Goal: Information Seeking & Learning: Learn about a topic

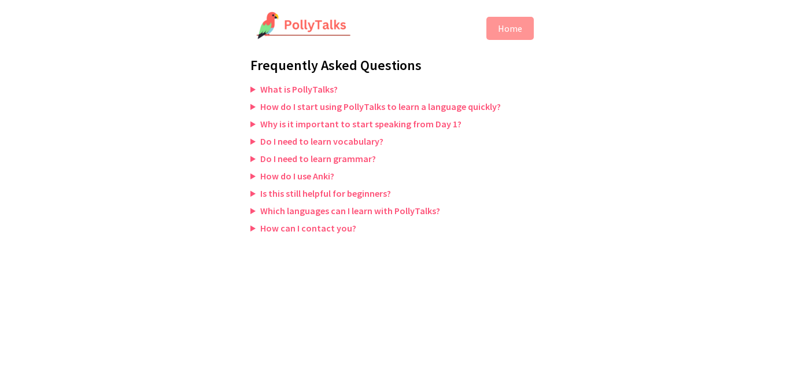
click at [253, 90] on summary "What is PollyTalks?" at bounding box center [395, 89] width 289 height 12
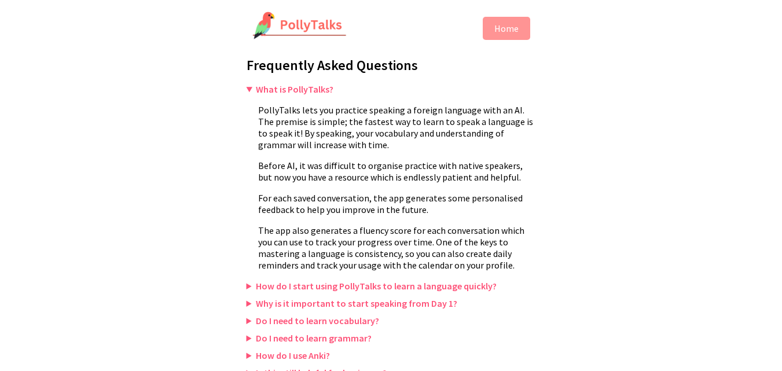
click at [246, 90] on summary "What is PollyTalks?" at bounding box center [390, 89] width 289 height 12
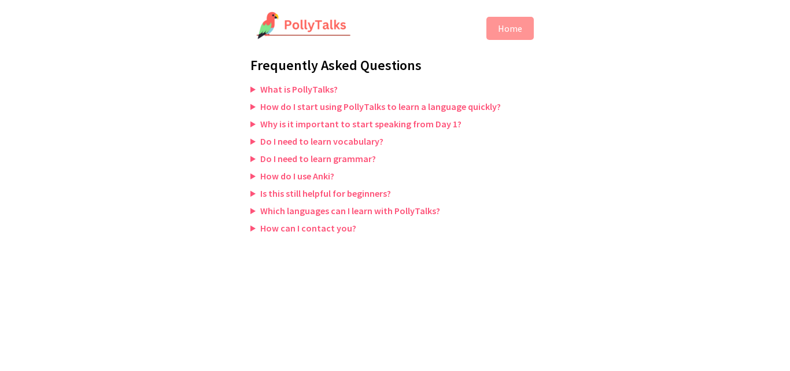
click at [253, 213] on summary "Which languages can I learn with PollyTalks?" at bounding box center [395, 211] width 289 height 12
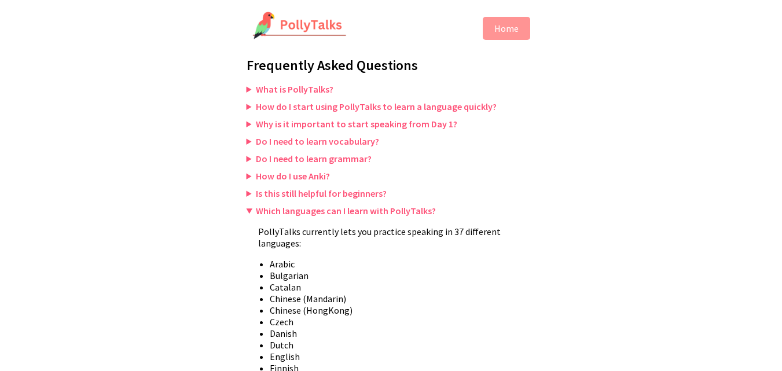
click at [248, 178] on summary "How do I use Anki?" at bounding box center [390, 176] width 289 height 12
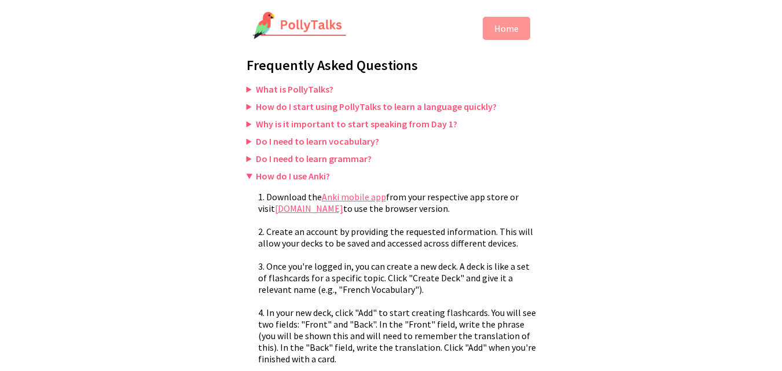
scroll to position [595, 0]
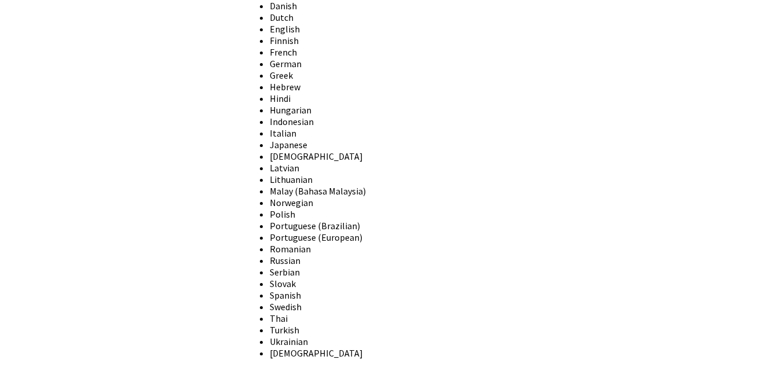
click at [248, 368] on summary "How can I contact you?" at bounding box center [390, 374] width 289 height 12
click at [247, 368] on summary "How can I contact you?" at bounding box center [390, 374] width 289 height 12
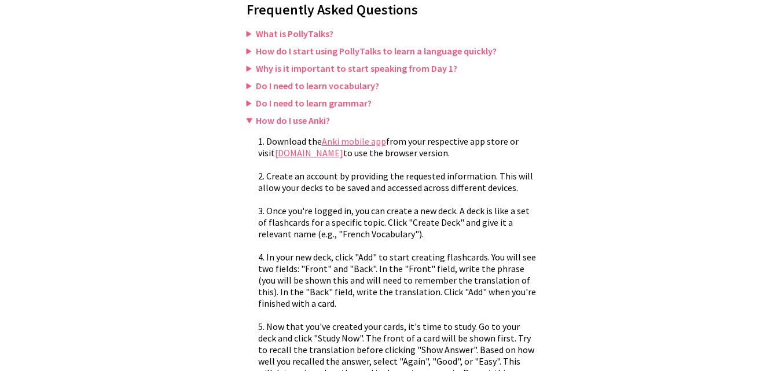
scroll to position [43, 0]
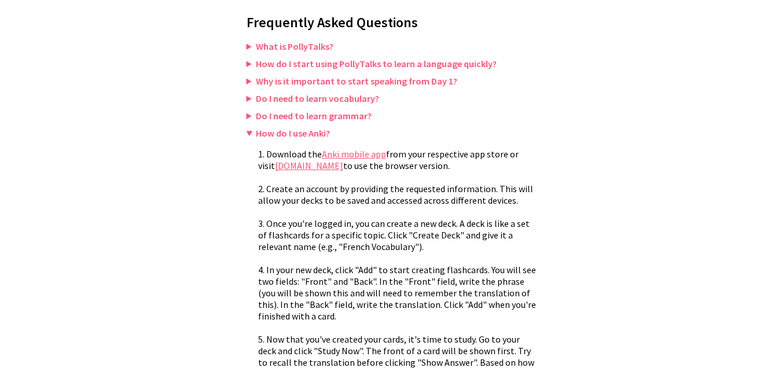
click at [255, 134] on summary "How do I use Anki?" at bounding box center [390, 133] width 289 height 12
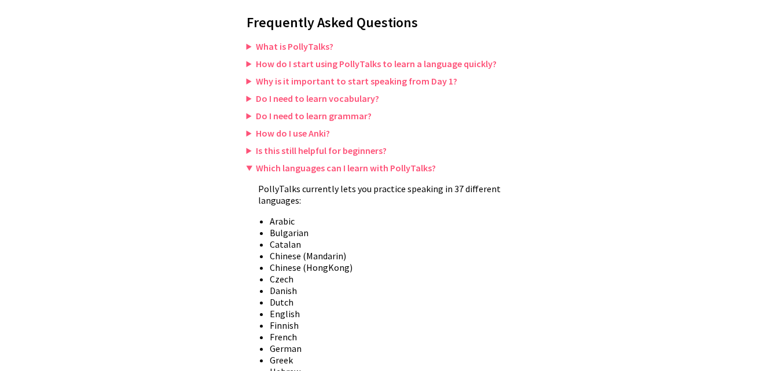
click at [250, 170] on summary "Which languages can I learn with PollyTalks?" at bounding box center [390, 168] width 289 height 12
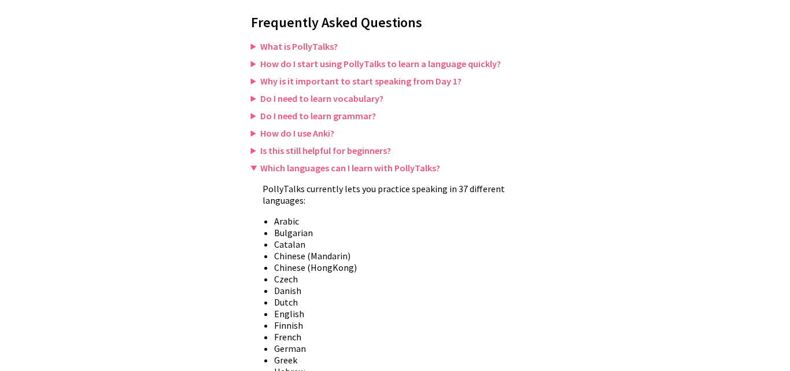
scroll to position [0, 0]
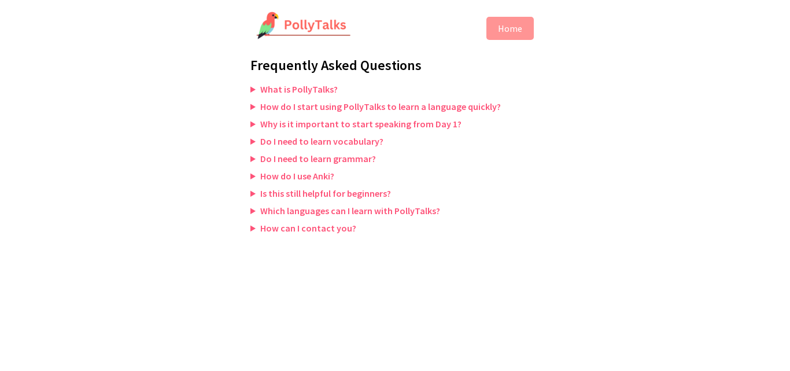
click at [249, 230] on body "Home Frequently Asked Questions What is PollyTalks? PollyTalks lets you practic…" at bounding box center [395, 124] width 312 height 225
click at [251, 230] on summary "How can I contact you?" at bounding box center [395, 228] width 289 height 12
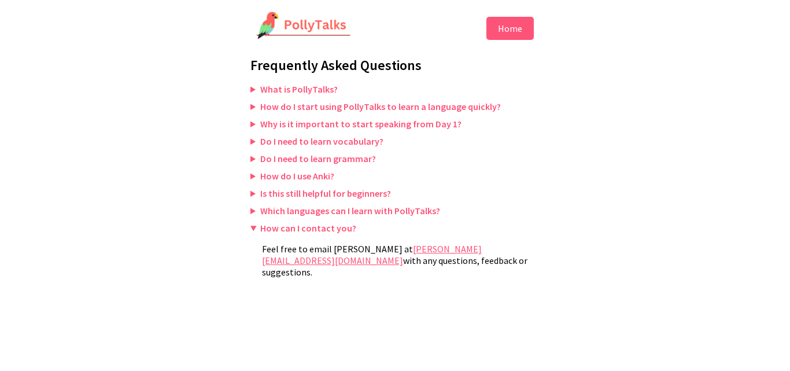
click at [502, 30] on button "Home" at bounding box center [510, 28] width 47 height 23
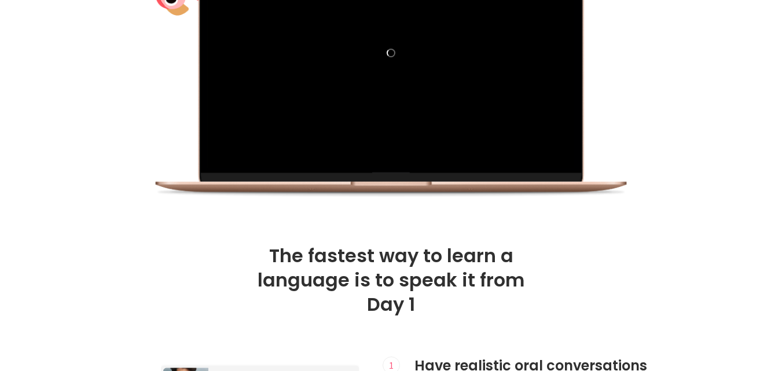
scroll to position [352, 0]
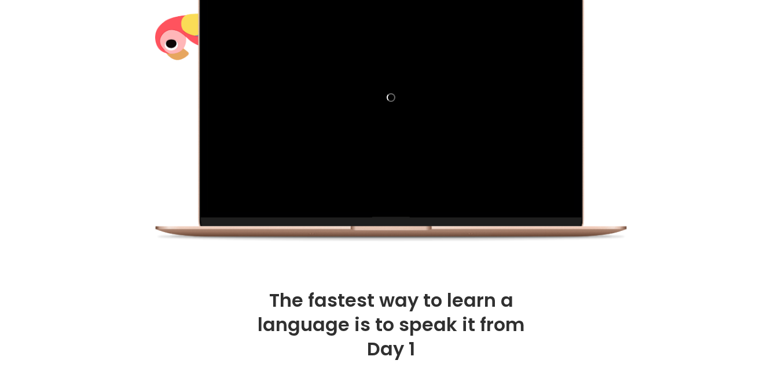
drag, startPoint x: 790, startPoint y: 32, endPoint x: 790, endPoint y: 64, distance: 31.8
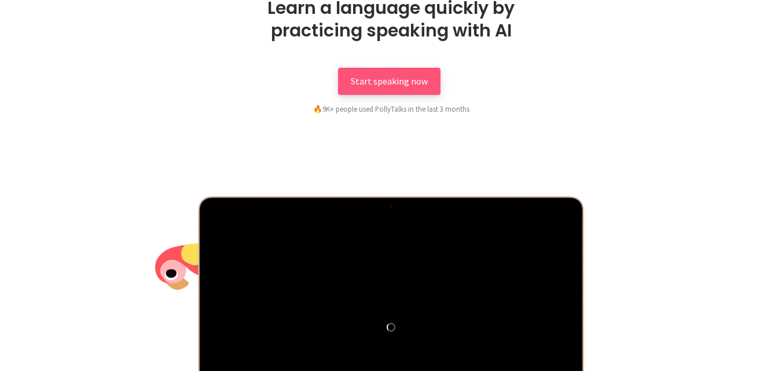
scroll to position [0, 0]
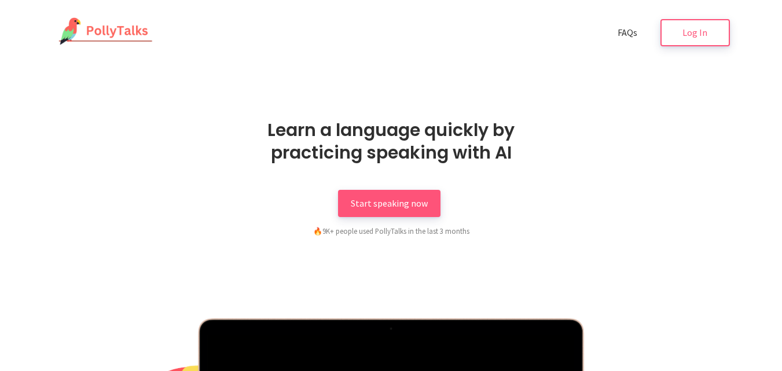
click at [86, 28] on img at bounding box center [103, 31] width 101 height 29
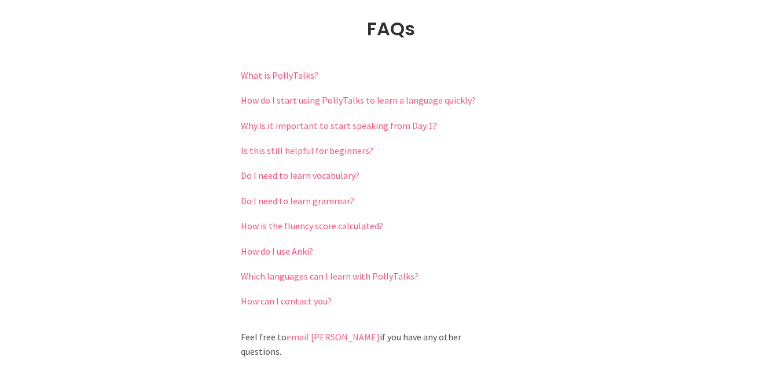
scroll to position [2551, 0]
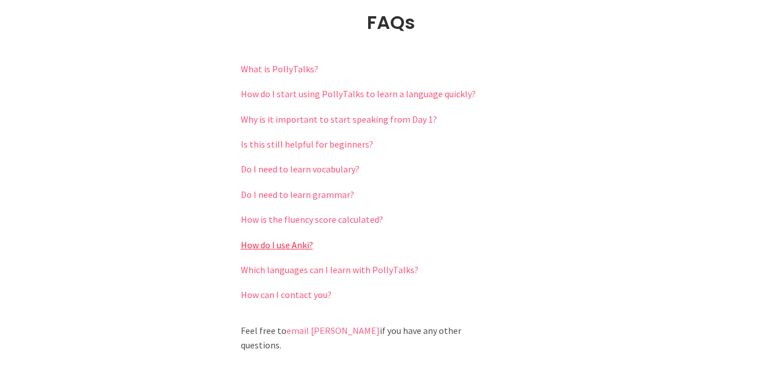
click at [291, 246] on link "How do I use Anki?" at bounding box center [277, 245] width 72 height 12
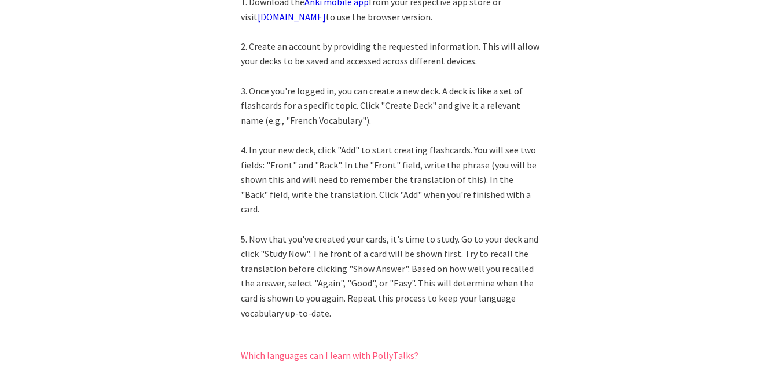
scroll to position [0, 0]
